Goal: Check status: Check status

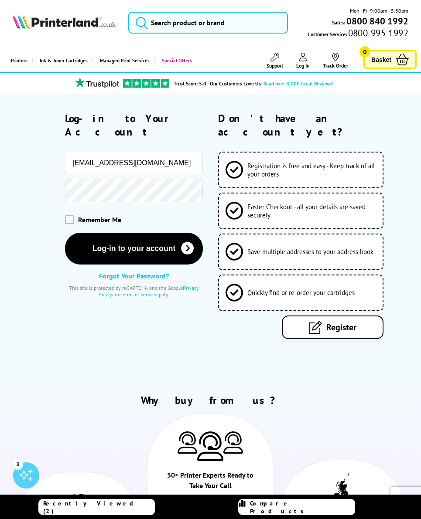
type input "richardharris4@btinternet.com"
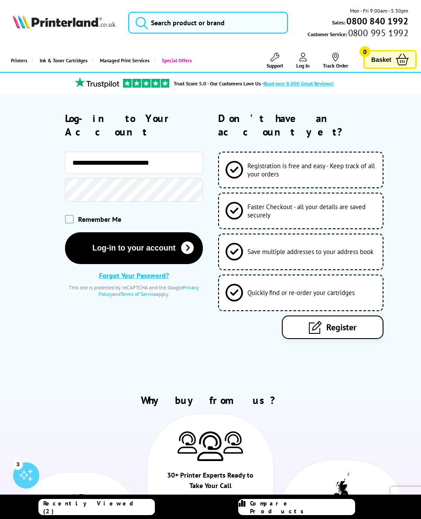
click at [134, 236] on button "Log-in to your account" at bounding box center [134, 248] width 138 height 32
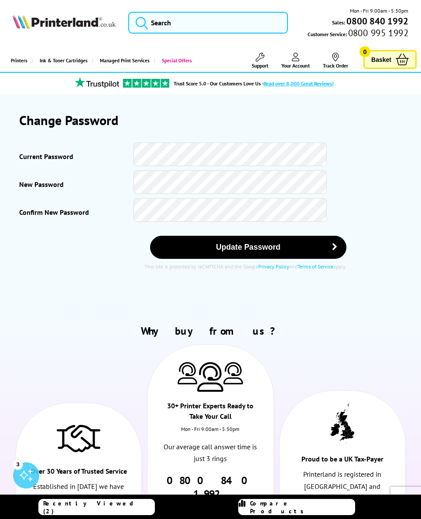
click at [293, 62] on span "Your Account" at bounding box center [295, 65] width 28 height 7
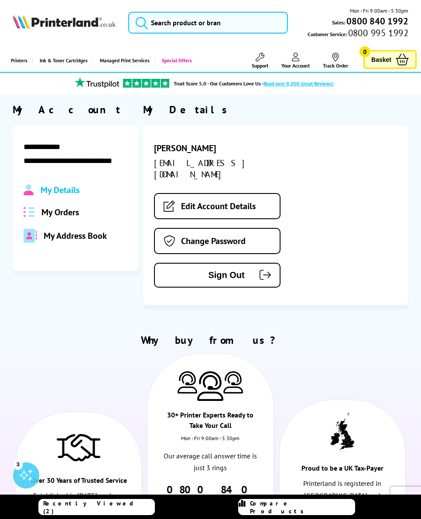
click at [75, 224] on div "My Details My Orders My Address Book" at bounding box center [76, 213] width 104 height 58
click at [62, 217] on span "My Orders" at bounding box center [59, 212] width 37 height 11
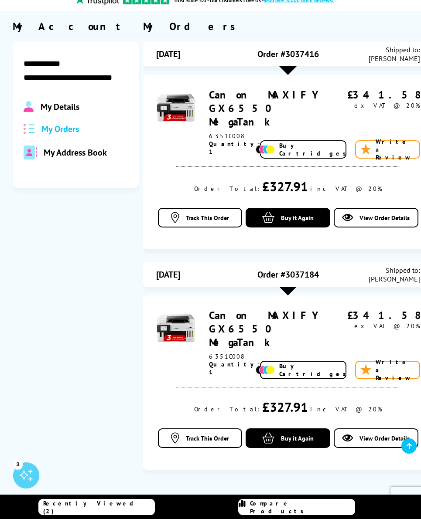
scroll to position [85, 0]
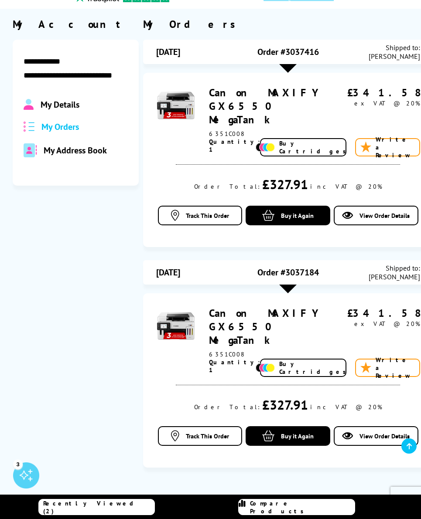
click at [214, 432] on span "Track This Order" at bounding box center [207, 436] width 43 height 8
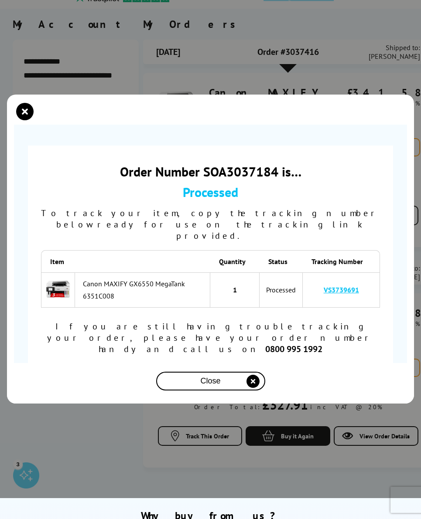
click at [342, 294] on link "VS3739691" at bounding box center [340, 289] width 35 height 9
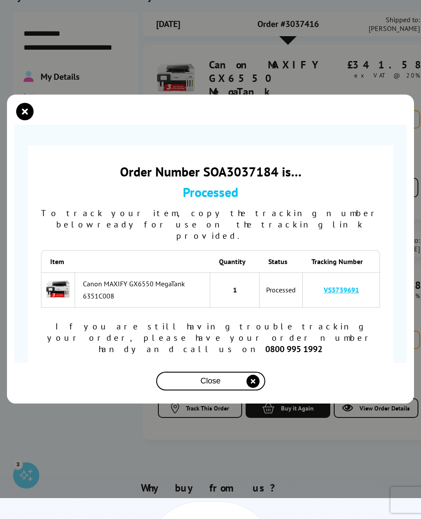
click at [372, 241] on div "To track your item, copy the tracking number below ready for use on the trackin…" at bounding box center [210, 224] width 339 height 34
copy link "VS3739691"
click at [27, 120] on icon "close modal" at bounding box center [24, 111] width 17 height 17
